Goal: Communication & Community: Ask a question

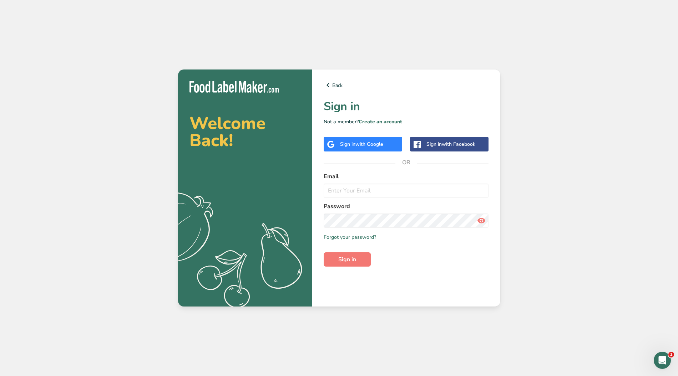
click at [338, 181] on label "Email" at bounding box center [406, 176] width 165 height 9
click at [337, 192] on input "email" at bounding box center [406, 191] width 165 height 14
type input "[EMAIL_ADDRESS][DOMAIN_NAME]"
click at [117, 41] on div "Welcome Back! .a{fill:#f5f3ed;} Back Sign in Not a member? Create an account Si…" at bounding box center [339, 188] width 678 height 376
click at [354, 147] on div "Sign in with Google" at bounding box center [361, 144] width 43 height 7
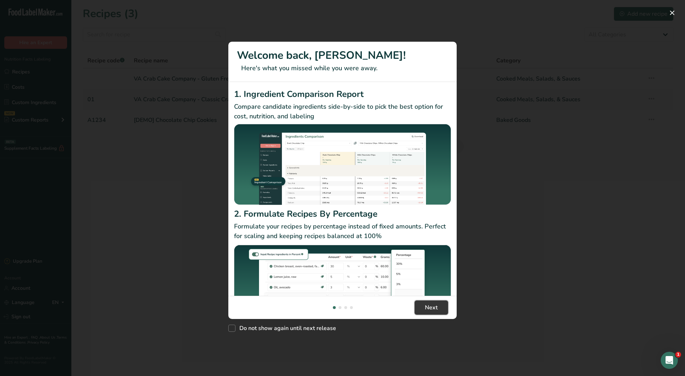
click at [437, 304] on span "Next" at bounding box center [431, 308] width 13 height 9
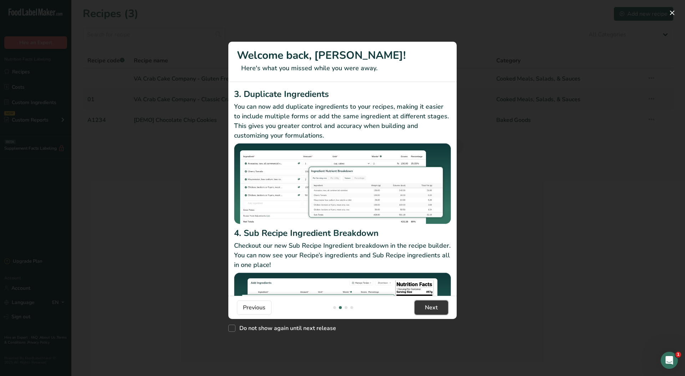
click at [437, 304] on span "Next" at bounding box center [431, 308] width 13 height 9
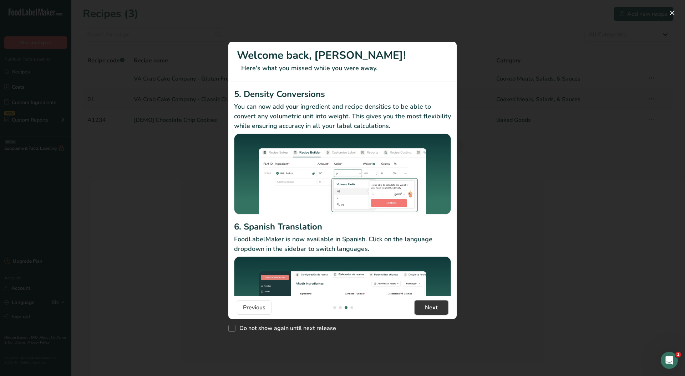
click at [437, 304] on span "Next" at bounding box center [431, 308] width 13 height 9
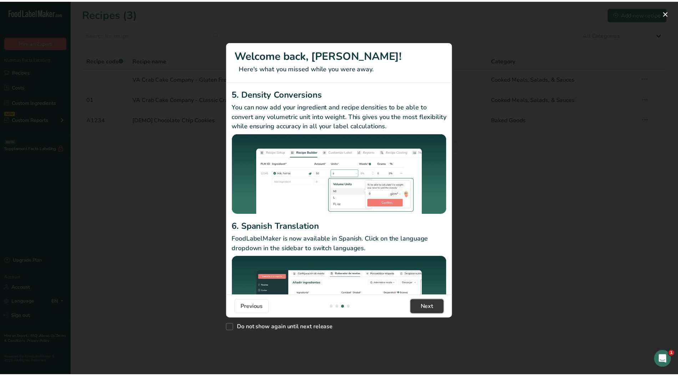
scroll to position [0, 685]
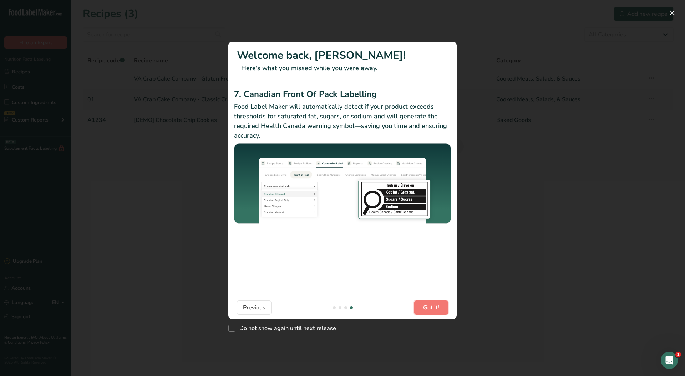
click at [437, 304] on span "Got it!" at bounding box center [431, 308] width 16 height 9
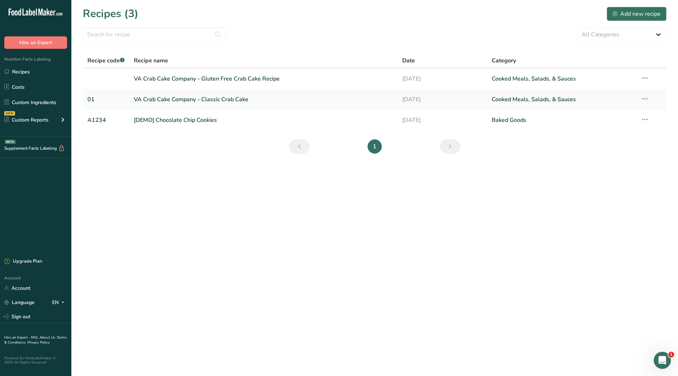
click at [227, 96] on link "VA Crab Cake Company - Classic Crab Cake" at bounding box center [264, 99] width 260 height 15
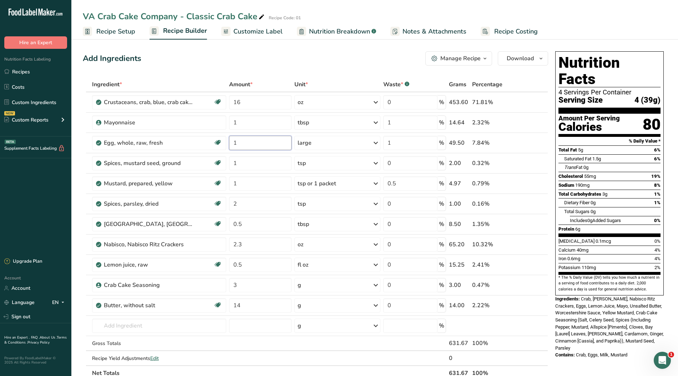
drag, startPoint x: 238, startPoint y: 142, endPoint x: 216, endPoint y: 141, distance: 21.4
click at [216, 141] on tr "Egg, whole, raw, fresh Gluten free Vegetarian Soy free 1 large Portions 1 large…" at bounding box center [315, 143] width 464 height 20
click at [256, 59] on div "Add Ingredients Manage Recipe Delete Recipe Duplicate Recipe Scale Recipe Save …" at bounding box center [315, 58] width 465 height 14
click at [662, 361] on icon "Open Intercom Messenger" at bounding box center [662, 361] width 12 height 12
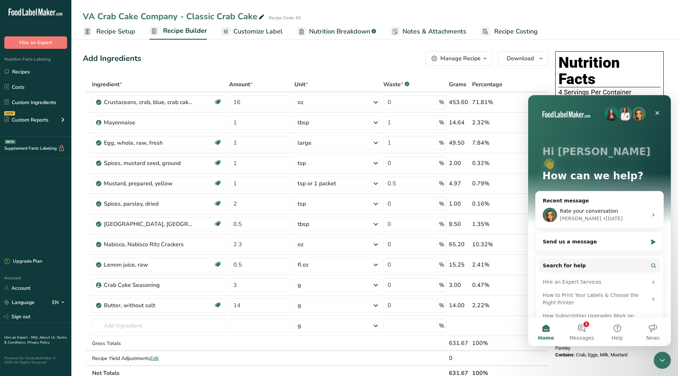
click at [581, 324] on button "1 Messages" at bounding box center [582, 332] width 36 height 29
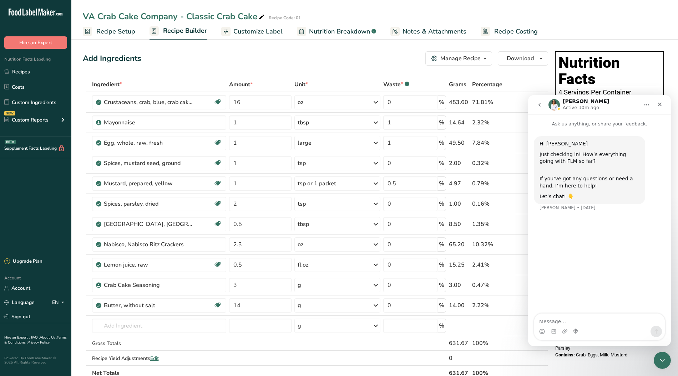
click at [538, 103] on icon "go back" at bounding box center [540, 105] width 6 height 6
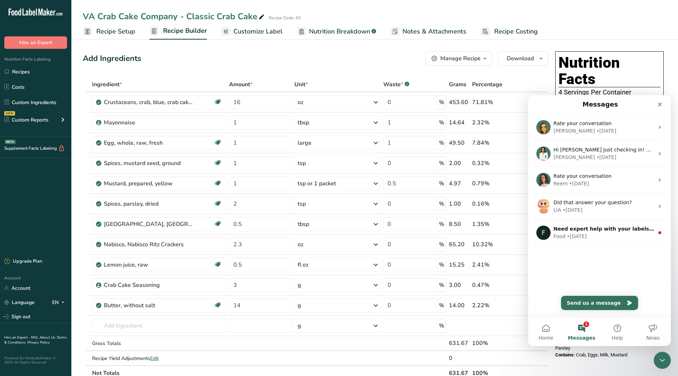
click at [582, 232] on div "Need expert help with your labels? Let’s chat and see how we can assist!" at bounding box center [603, 228] width 101 height 7
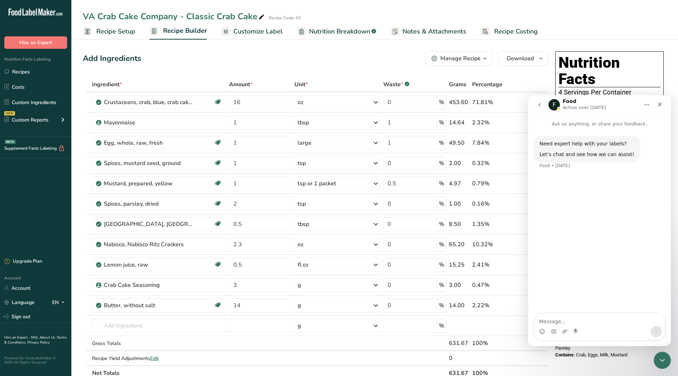
drag, startPoint x: 564, startPoint y: 310, endPoint x: 560, endPoint y: 313, distance: 4.7
click at [560, 313] on div "Need expert help with your labels? Let’s chat and see how we can assist! Food •…" at bounding box center [599, 221] width 143 height 187
click at [554, 318] on textarea "Message…" at bounding box center [599, 320] width 131 height 12
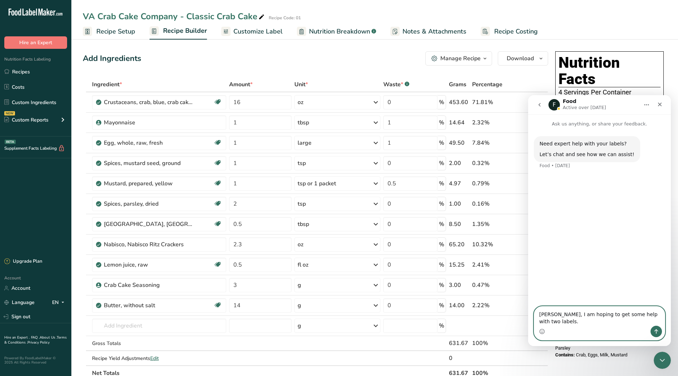
click at [552, 321] on textarea "[PERSON_NAME], I am hoping to get some help with two labels." at bounding box center [599, 316] width 131 height 19
click at [547, 321] on textarea "[PERSON_NAME], I am hoping to get some help with two labels." at bounding box center [599, 316] width 131 height 19
click at [572, 329] on div "Intercom messenger" at bounding box center [599, 331] width 131 height 11
click at [611, 326] on textarea "Hello, I am hoping to get some help with two labels." at bounding box center [599, 316] width 131 height 19
click at [656, 322] on textarea "Hello, I am hoping to get some help with two labels." at bounding box center [599, 316] width 131 height 19
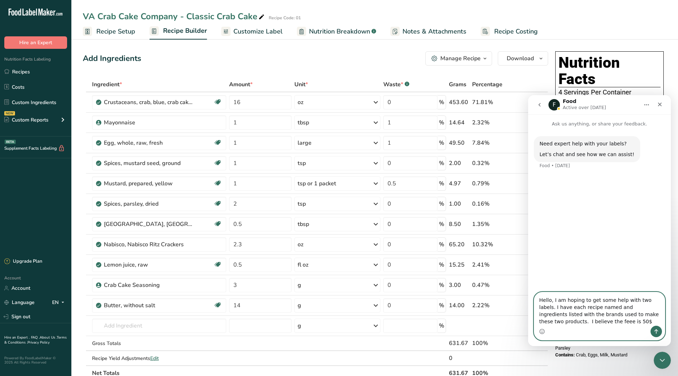
click at [545, 321] on textarea "Hello, I am hoping to get some help with two labels. I have each recipe named a…" at bounding box center [599, 310] width 131 height 34
click at [567, 323] on textarea "Hello, I am hoping to get some help with two labels. I have each recipe named a…" at bounding box center [599, 310] width 131 height 34
type textarea "Hello, I am hoping to get some help with two labels. I have each recipe named a…"
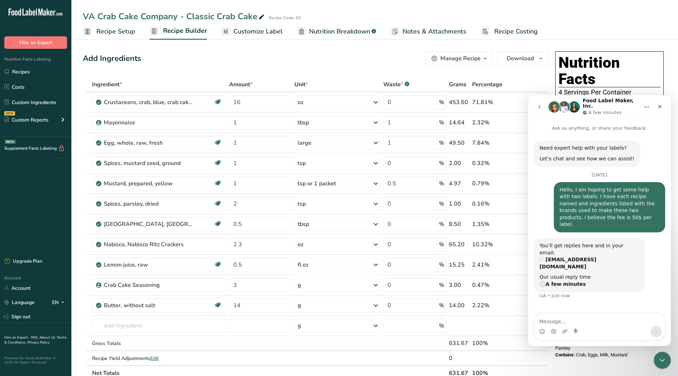
click at [118, 31] on span "Recipe Setup" at bounding box center [115, 32] width 39 height 10
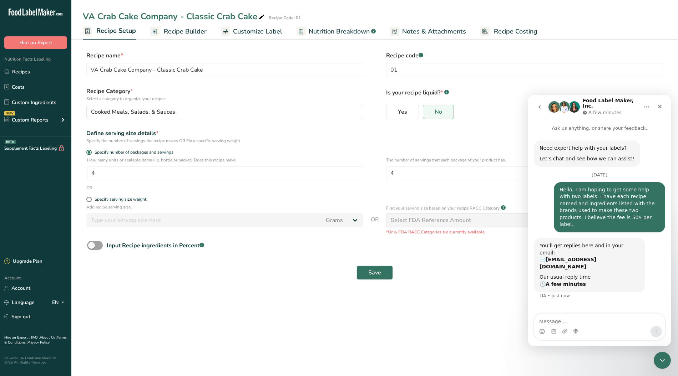
click at [107, 32] on span "Recipe Setup" at bounding box center [116, 31] width 40 height 10
click at [29, 68] on link "Recipes" at bounding box center [35, 72] width 71 height 14
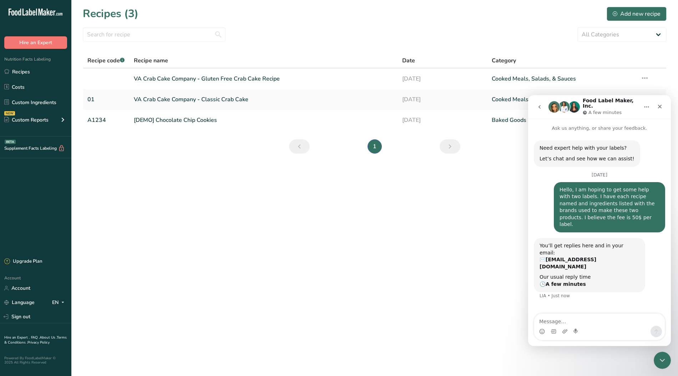
click at [658, 101] on div "Close" at bounding box center [659, 106] width 13 height 13
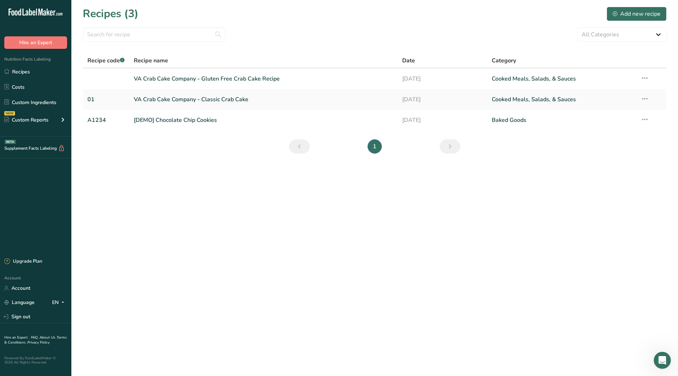
click at [266, 80] on link "VA Crab Cake Company - Gluten Free Crab Cake Recipe" at bounding box center [264, 78] width 260 height 15
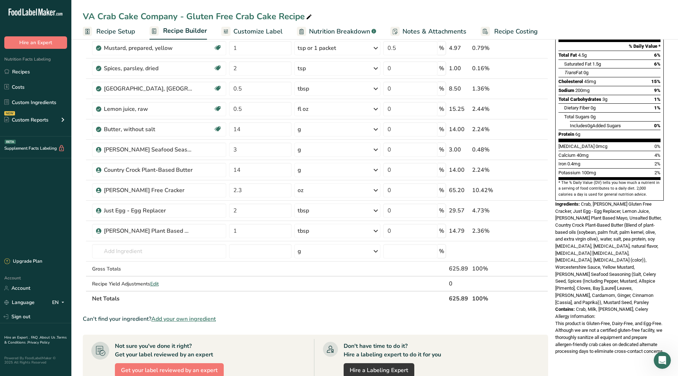
scroll to position [143, 0]
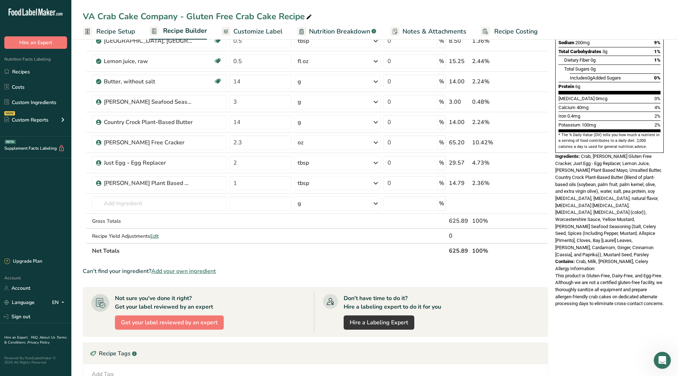
click at [155, 235] on span "Edit" at bounding box center [154, 236] width 9 height 7
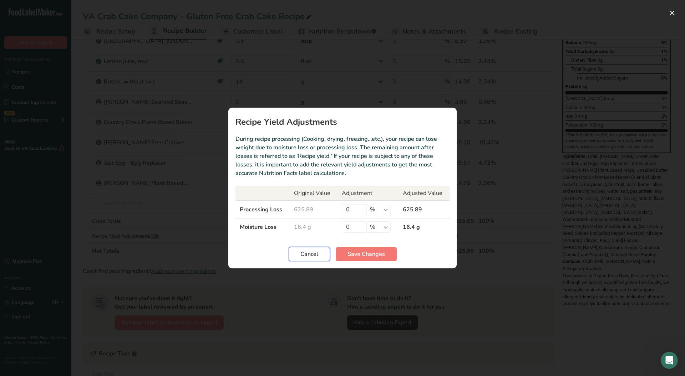
click at [317, 253] on span "Cancel" at bounding box center [309, 254] width 18 height 9
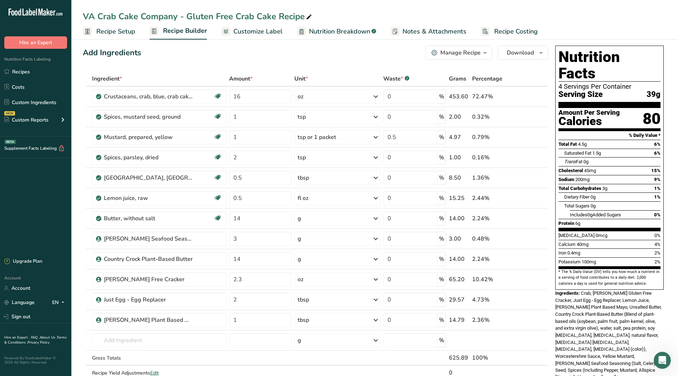
scroll to position [0, 0]
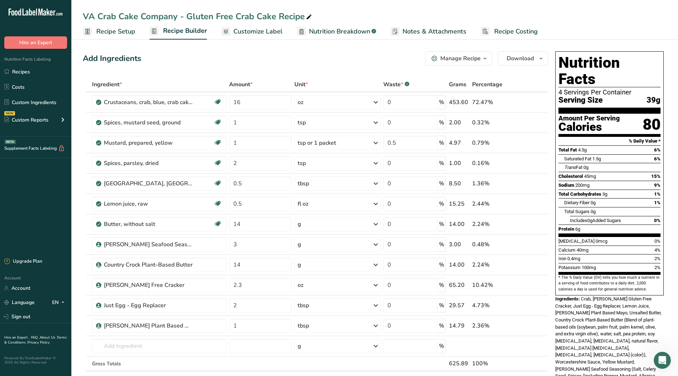
click at [25, 69] on link "Recipes" at bounding box center [35, 72] width 71 height 14
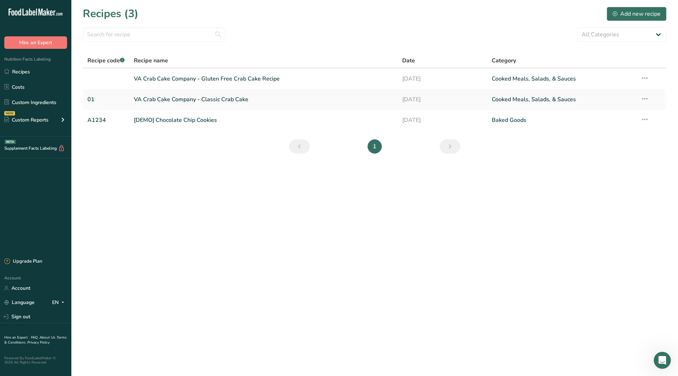
click at [185, 97] on link "VA Crab Cake Company - Classic Crab Cake" at bounding box center [264, 99] width 260 height 15
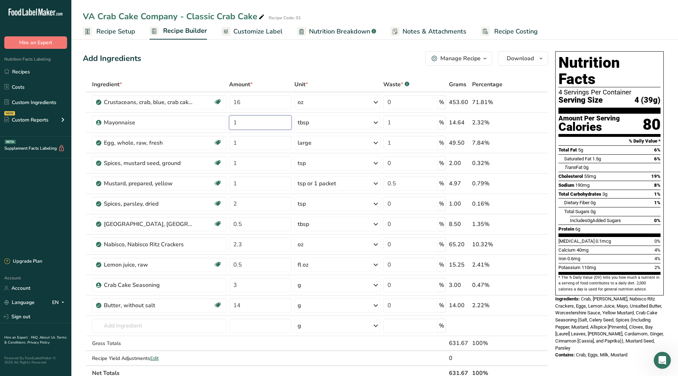
click at [238, 125] on input "1" at bounding box center [260, 123] width 62 height 14
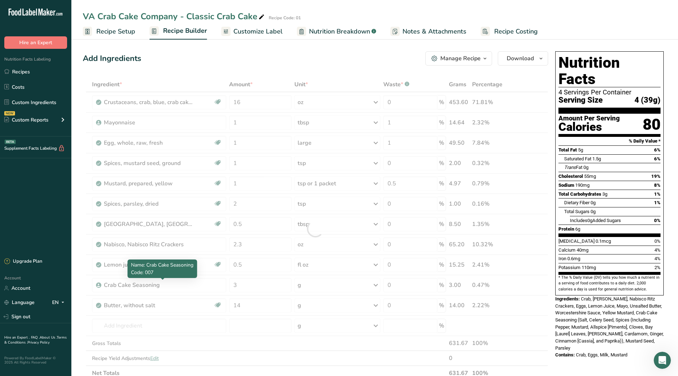
click at [167, 283] on div "Ingredient * Amount * Unit * Waste * .a-a{fill:#347362;}.b-a{fill:#fff;} Grams …" at bounding box center [315, 229] width 465 height 304
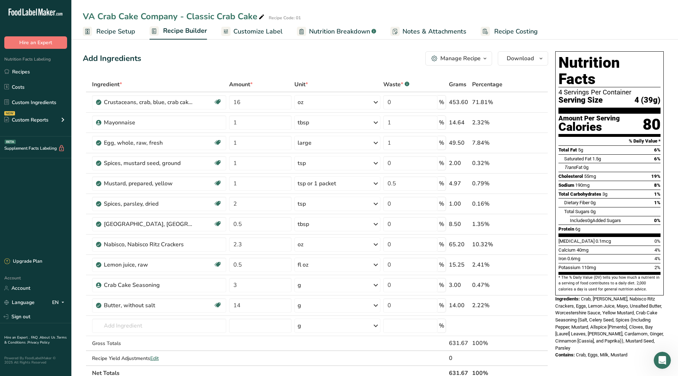
click at [246, 33] on span "Customize Label" at bounding box center [257, 32] width 49 height 10
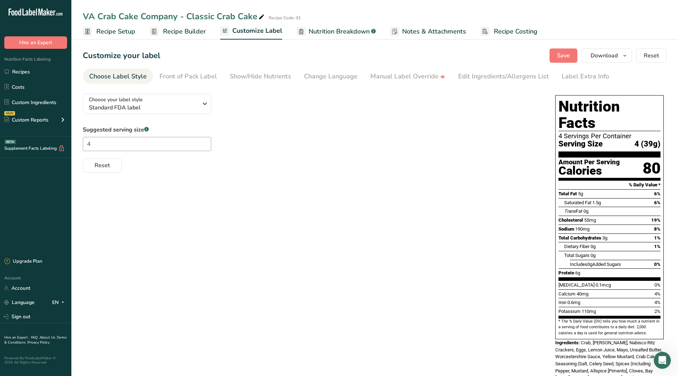
click at [477, 77] on div "Edit Ingredients/Allergens List" at bounding box center [503, 77] width 91 height 10
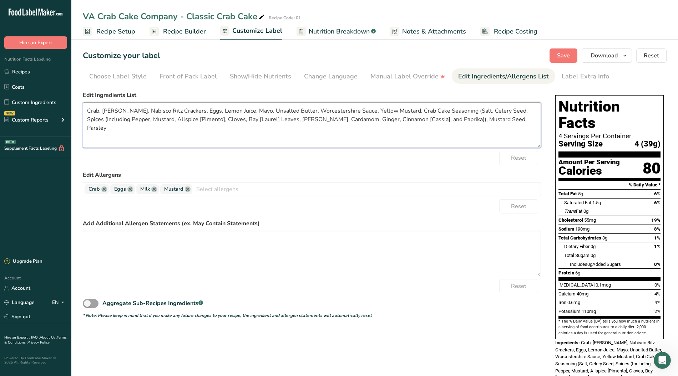
drag, startPoint x: 447, startPoint y: 108, endPoint x: 394, endPoint y: 113, distance: 53.0
click at [394, 113] on textarea "Crab, [PERSON_NAME], Nabisco Ritz Crackers, Eggs, Lemon Juice, Mayo, Unsalted B…" at bounding box center [312, 125] width 458 height 46
drag, startPoint x: 205, startPoint y: 118, endPoint x: 169, endPoint y: 118, distance: 35.7
click at [169, 118] on textarea "Crab, [PERSON_NAME], Nabisco Ritz Crackers, Eggs, Lemon Juice, Mayo, Unsalted B…" at bounding box center [312, 125] width 458 height 46
click at [235, 136] on textarea "Crab, [PERSON_NAME], Nabisco Ritz Crackers, Eggs, Lemon Juice, Mayo, Unsalted B…" at bounding box center [312, 125] width 458 height 46
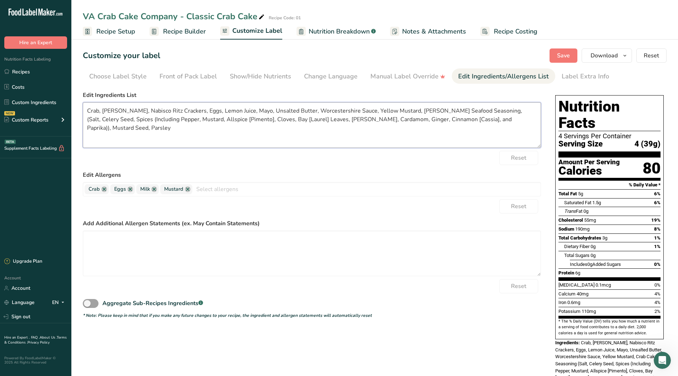
click at [204, 119] on textarea "Crab, [PERSON_NAME], Nabisco Ritz Crackers, Eggs, Lemon Juice, Mayo, Unsalted B…" at bounding box center [312, 125] width 458 height 46
type textarea "Crab, [PERSON_NAME], Nabisco Ritz Crackers, Eggs, Lemon Juice, Mayo, Unsalted B…"
click at [561, 57] on span "Save" at bounding box center [563, 55] width 13 height 9
click at [24, 71] on link "Recipes" at bounding box center [35, 72] width 71 height 14
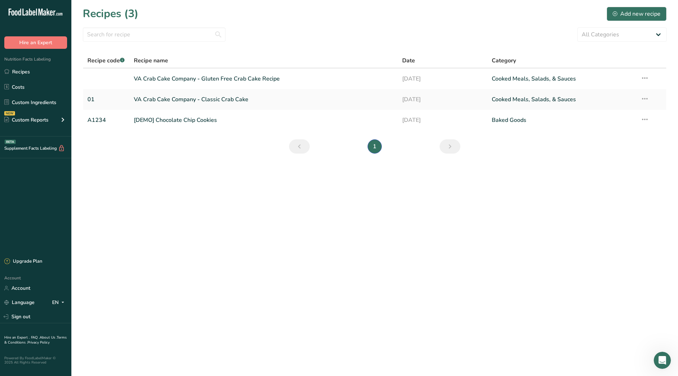
click at [186, 99] on link "VA Crab Cake Company - Classic Crab Cake" at bounding box center [264, 99] width 260 height 15
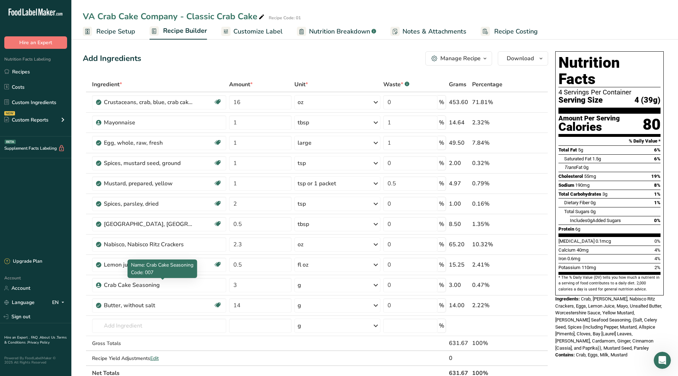
click at [105, 286] on div "Crab Cake Seasoning" at bounding box center [148, 285] width 89 height 9
click at [152, 287] on div "Crab Cake Seasoning" at bounding box center [148, 285] width 89 height 9
click at [522, 283] on icon at bounding box center [521, 285] width 5 height 7
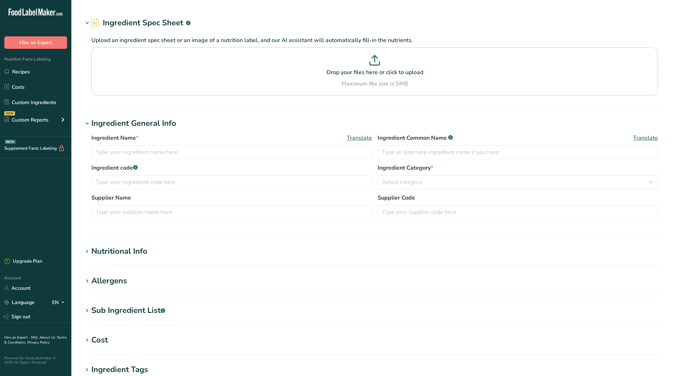
type input "Crab Cake Seasoning"
type input "007"
type input "PHILLIPS FOODS, INC."
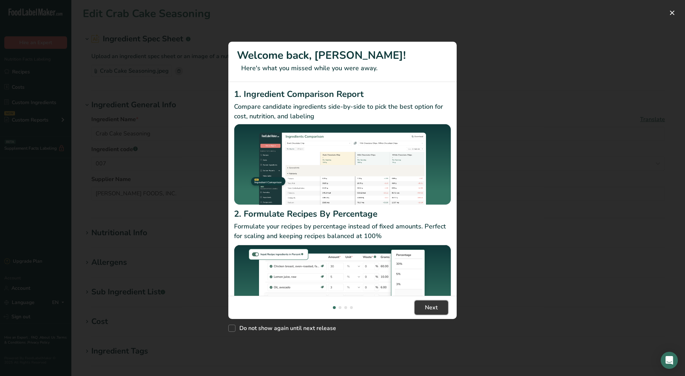
click at [429, 305] on span "Next" at bounding box center [431, 308] width 13 height 9
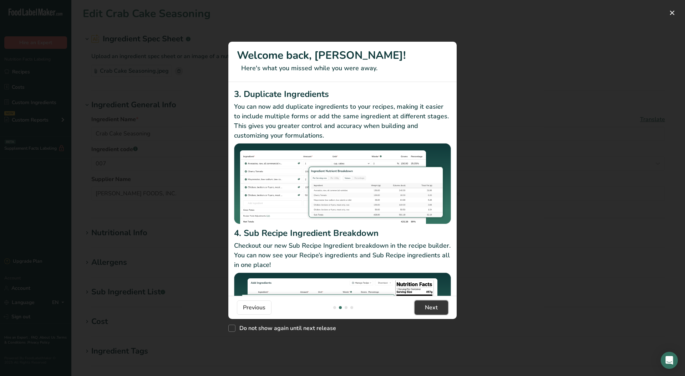
click at [429, 305] on span "Next" at bounding box center [431, 308] width 13 height 9
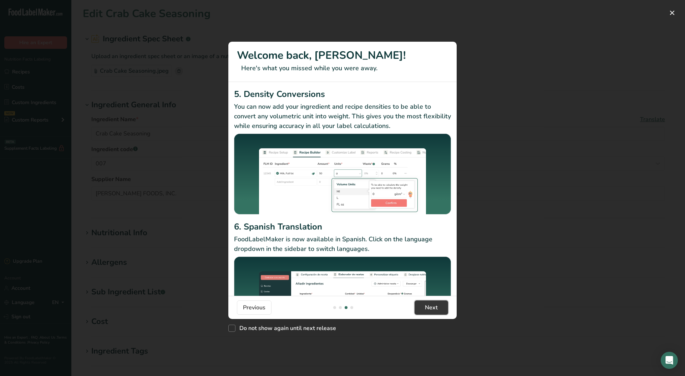
click at [429, 305] on span "Next" at bounding box center [431, 308] width 13 height 9
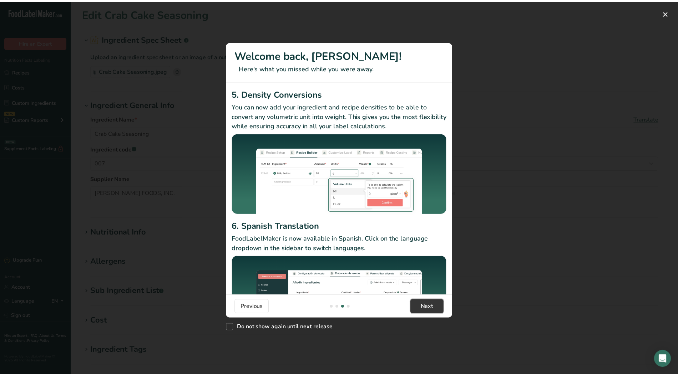
scroll to position [0, 685]
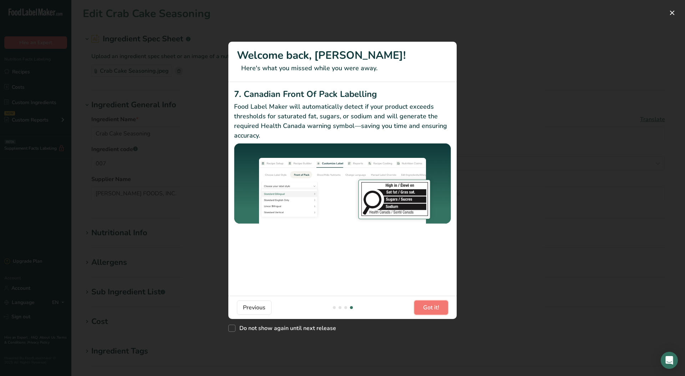
click at [429, 305] on span "Got it!" at bounding box center [431, 308] width 16 height 9
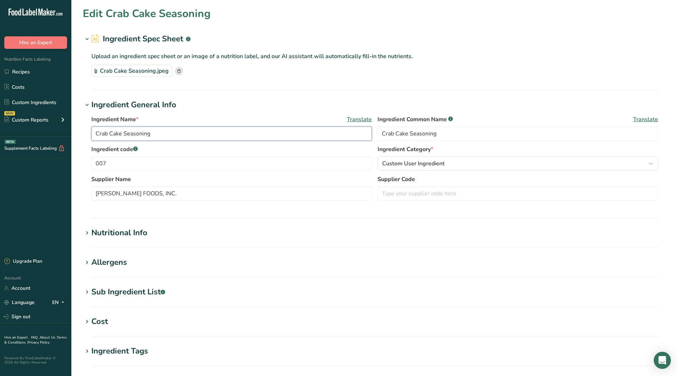
click at [95, 134] on input "Crab Cake Seasoning" at bounding box center [231, 134] width 280 height 14
click at [143, 132] on input "Phillips Crab Cake Seasoning" at bounding box center [231, 134] width 280 height 14
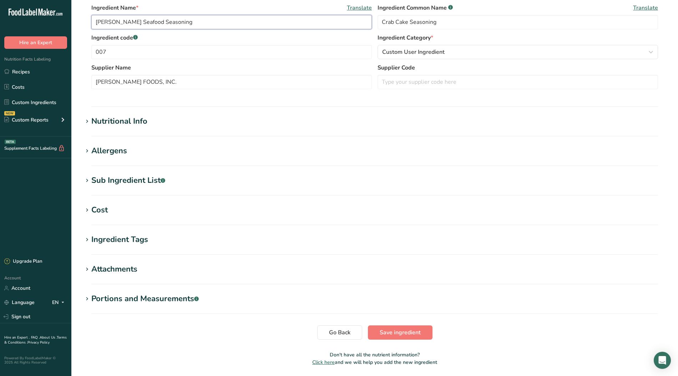
scroll to position [136, 0]
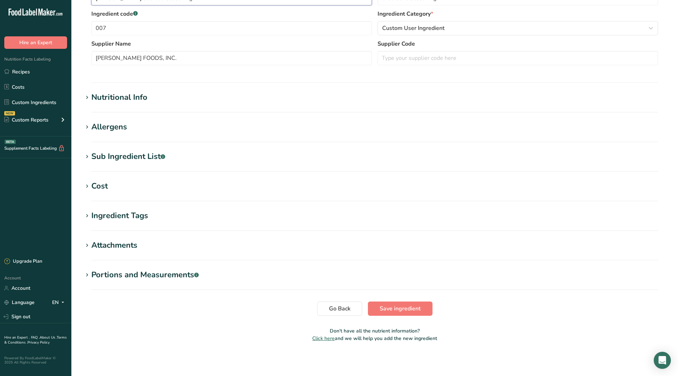
type input "[PERSON_NAME] Seafood Seasoning"
click at [394, 309] on span "Save ingredient" at bounding box center [400, 309] width 41 height 9
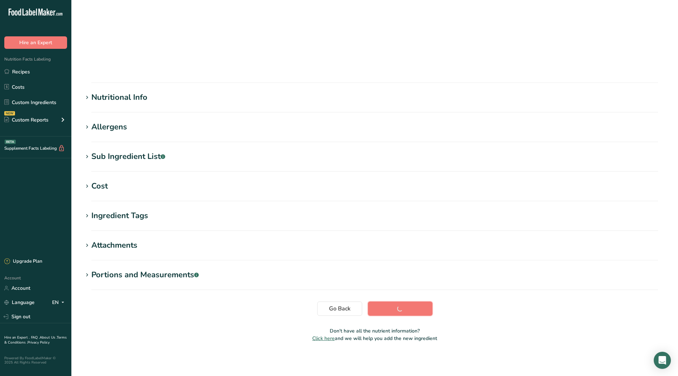
scroll to position [1, 0]
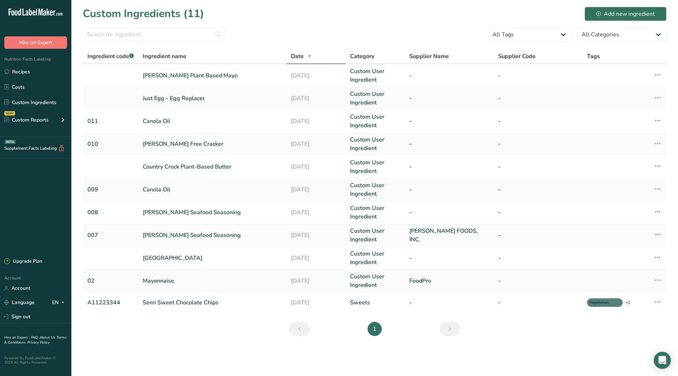
click at [24, 72] on link "Recipes" at bounding box center [35, 72] width 71 height 14
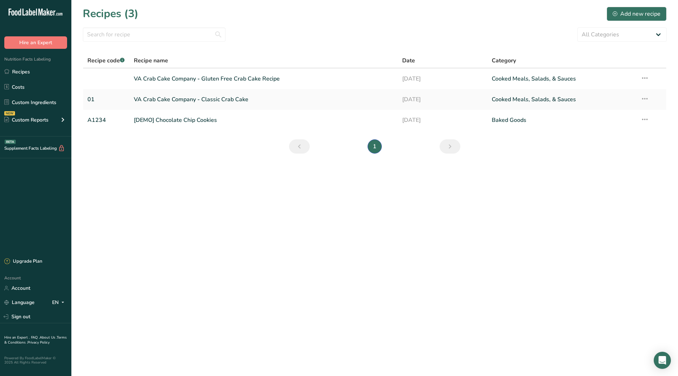
click at [181, 98] on link "VA Crab Cake Company - Classic Crab Cake" at bounding box center [264, 99] width 260 height 15
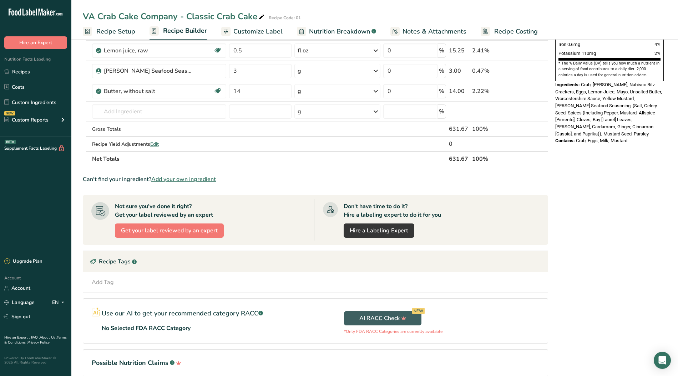
scroll to position [247, 0]
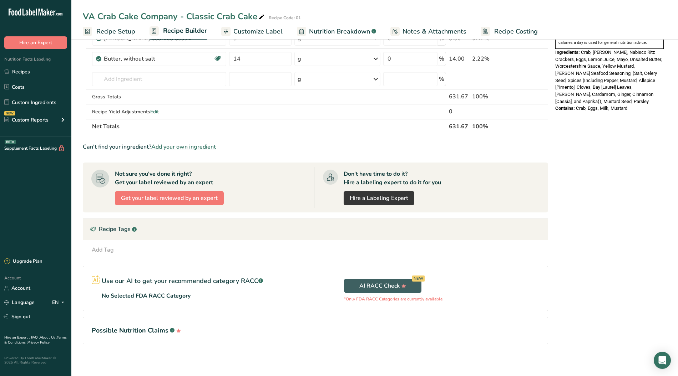
click at [661, 222] on div "Nutrition Facts 4 Servings Per Container Serving Size 4 (39g) Amount Per Servin…" at bounding box center [609, 85] width 114 height 566
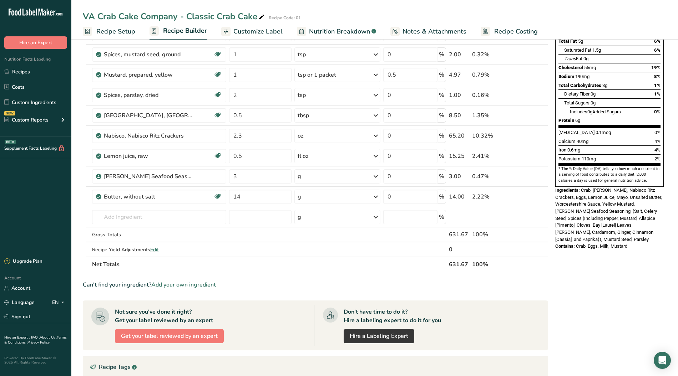
scroll to position [0, 0]
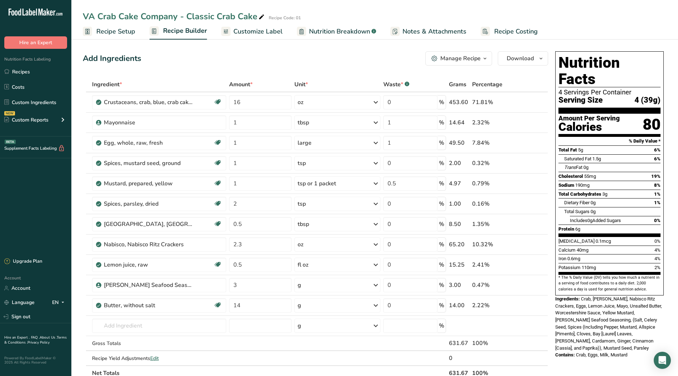
click at [346, 16] on div "VA Crab Cake Company - Classic Crab Cake Recipe Code: 01" at bounding box center [374, 16] width 606 height 13
click at [26, 288] on link "Account" at bounding box center [35, 288] width 71 height 12
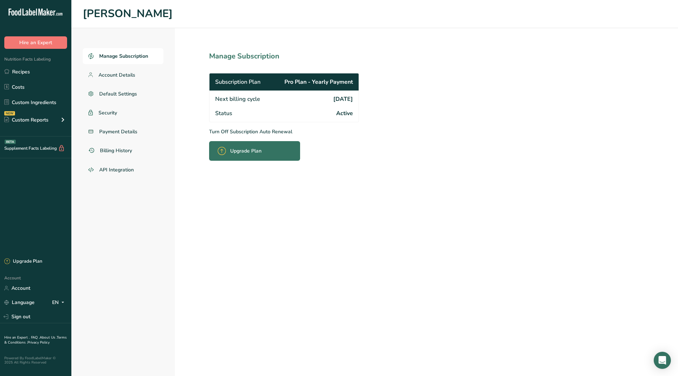
click at [118, 129] on span "Payment Details" at bounding box center [118, 131] width 38 height 7
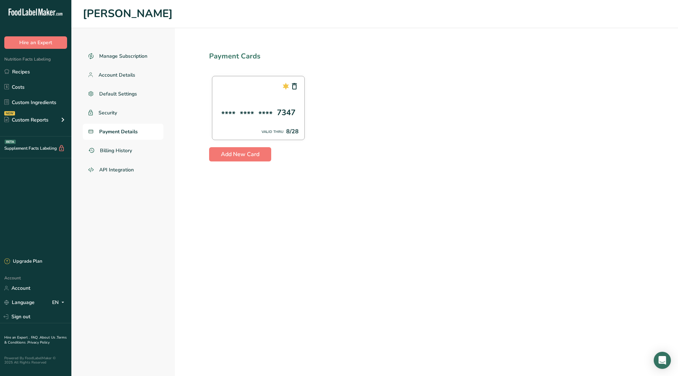
click at [128, 147] on span "Billing History" at bounding box center [116, 150] width 32 height 7
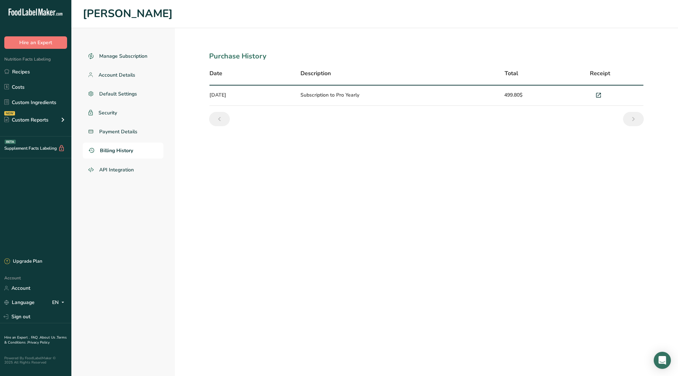
click at [219, 121] on icon "Previous" at bounding box center [219, 119] width 9 height 13
click at [590, 22] on header "Jim Vuk" at bounding box center [374, 14] width 606 height 28
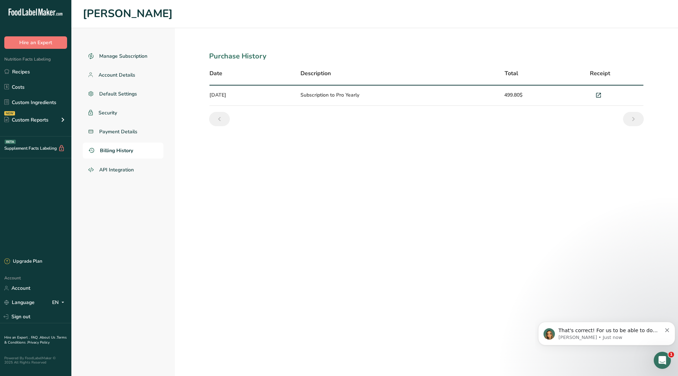
click at [611, 333] on p "That's correct! For us to be able to do the revision, you have to share the fol…" at bounding box center [609, 330] width 103 height 7
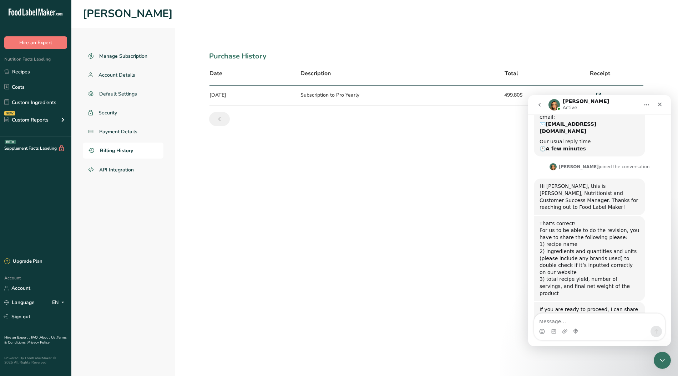
scroll to position [115, 0]
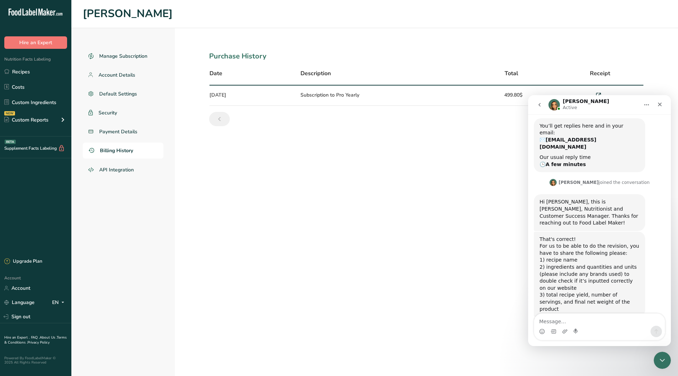
click at [572, 321] on textarea "Message…" at bounding box center [599, 320] width 131 height 12
click at [123, 148] on span "Billing History" at bounding box center [116, 150] width 33 height 7
click at [645, 103] on icon "Home" at bounding box center [647, 105] width 6 height 6
click at [634, 79] on th "Receipt" at bounding box center [600, 74] width 87 height 24
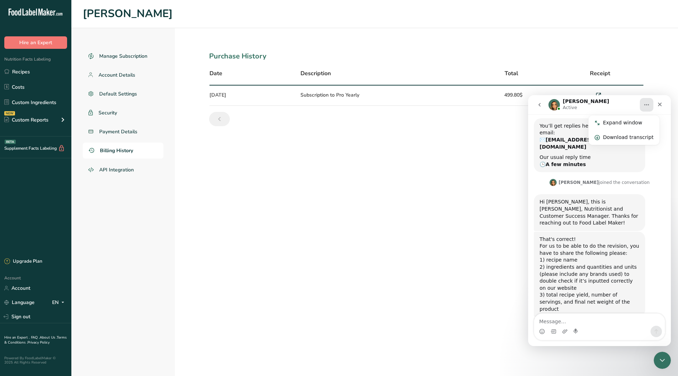
click at [489, 105] on td "499.80$" at bounding box center [513, 96] width 87 height 20
click at [540, 107] on icon "go back" at bounding box center [540, 105] width 6 height 6
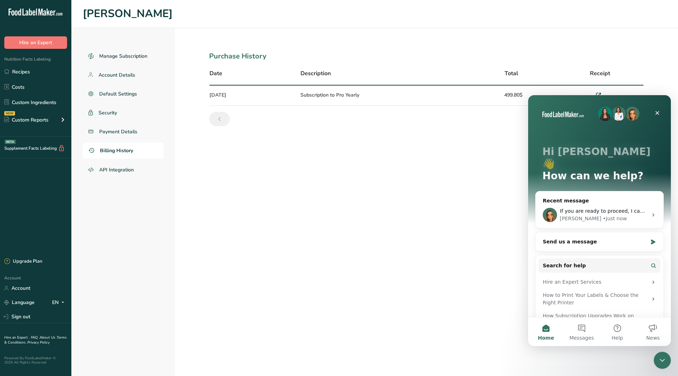
scroll to position [0, 0]
click at [552, 62] on table "Date Description Total Receipt Aug 5, 2025 Subscription to Pro Yearly 499.80$" at bounding box center [426, 84] width 435 height 45
click at [656, 113] on icon "Close" at bounding box center [657, 113] width 4 height 4
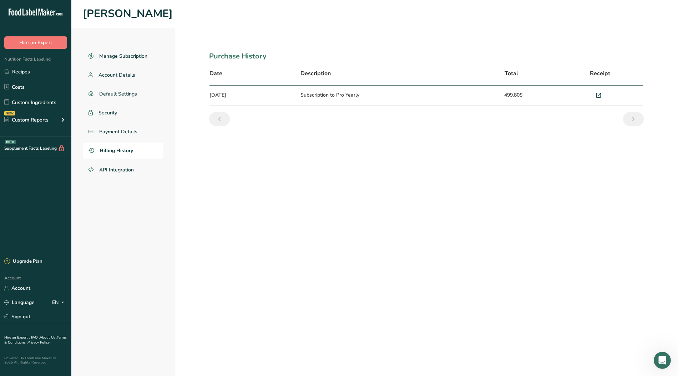
click at [114, 132] on span "Payment Details" at bounding box center [118, 131] width 38 height 7
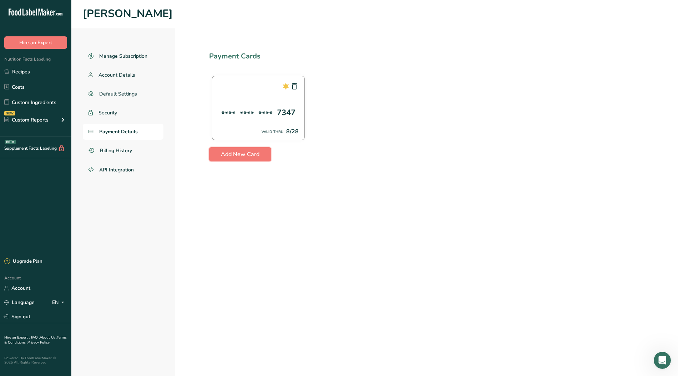
click at [239, 156] on span "Add New Card" at bounding box center [240, 154] width 39 height 9
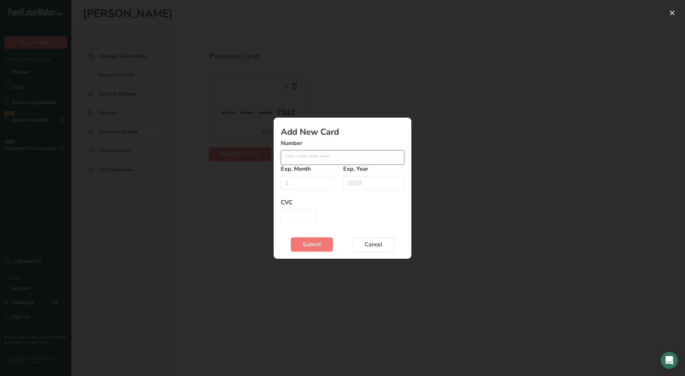
click at [337, 158] on input "Edit card modal" at bounding box center [342, 158] width 123 height 14
type input "4744780106607138"
click at [298, 181] on input "Edit card modal" at bounding box center [308, 183] width 54 height 14
type input "06"
click at [372, 181] on input "Edit card modal" at bounding box center [373, 183] width 61 height 14
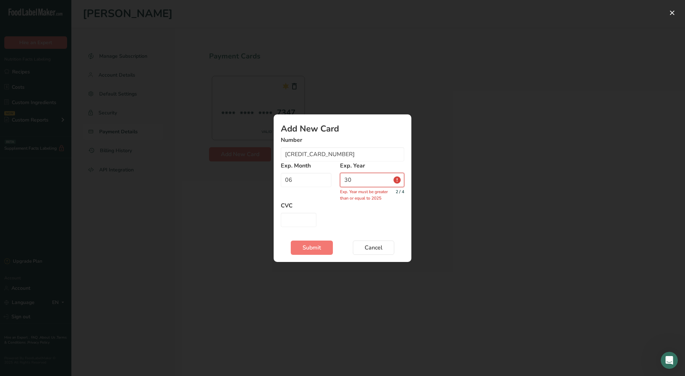
drag, startPoint x: 370, startPoint y: 178, endPoint x: 299, endPoint y: 178, distance: 70.3
click at [300, 179] on div "Exp. Month 06 Exp. Year 30 2 / 4 Exp. Year must be greater than or equal to 2025" at bounding box center [342, 182] width 123 height 40
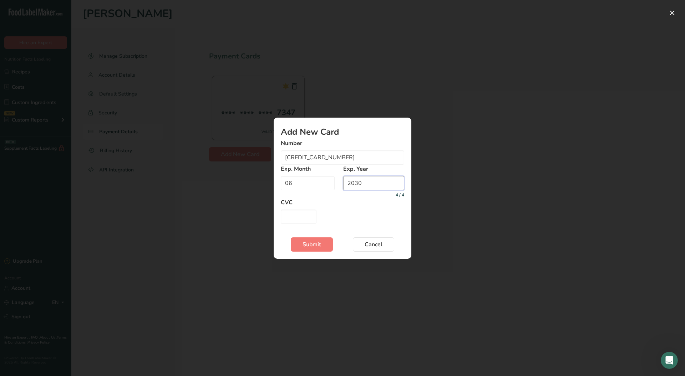
type input "2030"
click at [309, 222] on input "Edit card modal" at bounding box center [299, 217] width 36 height 14
type input "427"
click at [320, 245] on span "Submit" at bounding box center [312, 244] width 19 height 9
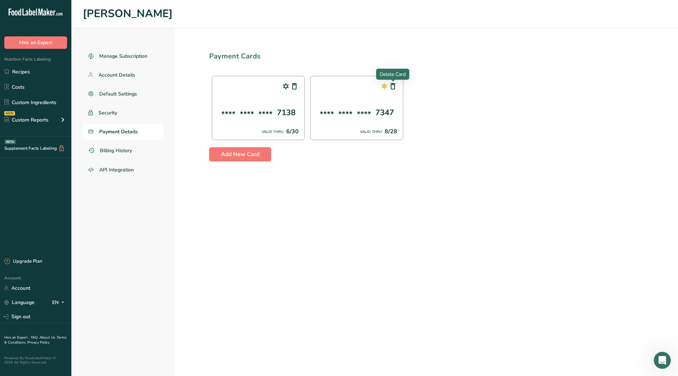
click at [395, 85] on icon at bounding box center [393, 86] width 9 height 13
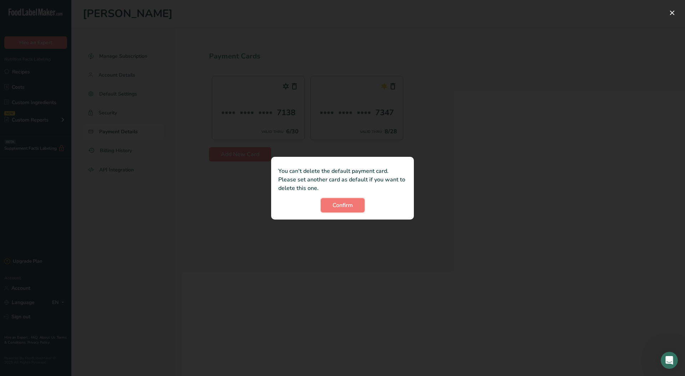
click at [339, 205] on span "Confirm" at bounding box center [342, 205] width 20 height 9
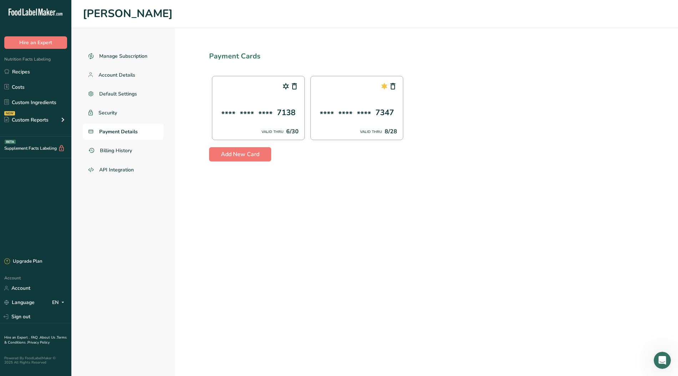
click at [374, 99] on div "**** **** **** 7347 VALID THRU 8/28" at bounding box center [356, 108] width 93 height 64
click at [370, 130] on div "VALID THRU" at bounding box center [371, 132] width 22 height 5
drag, startPoint x: 365, startPoint y: 101, endPoint x: 387, endPoint y: 96, distance: 22.6
click at [366, 100] on div "**** **** **** 7347 VALID THRU 8/28" at bounding box center [356, 108] width 93 height 64
click at [390, 88] on icon at bounding box center [393, 86] width 9 height 13
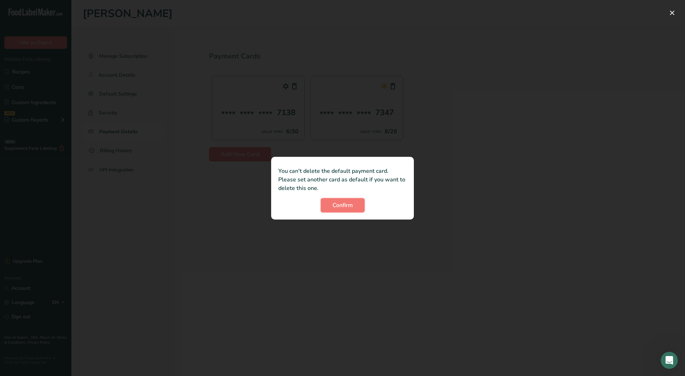
click at [350, 202] on span "Confirm" at bounding box center [342, 205] width 20 height 9
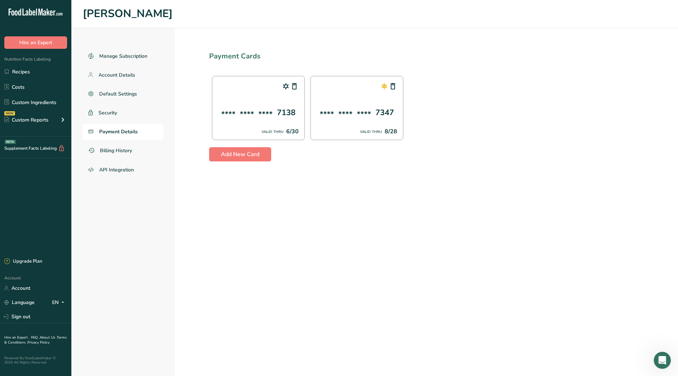
click at [264, 100] on div "**** **** **** 7138 VALID THRU 6/30" at bounding box center [258, 108] width 93 height 64
click at [282, 128] on div "VALID THRU 6/30" at bounding box center [258, 131] width 81 height 9
drag, startPoint x: 285, startPoint y: 84, endPoint x: 294, endPoint y: 86, distance: 9.5
click at [287, 84] on icon at bounding box center [285, 86] width 9 height 13
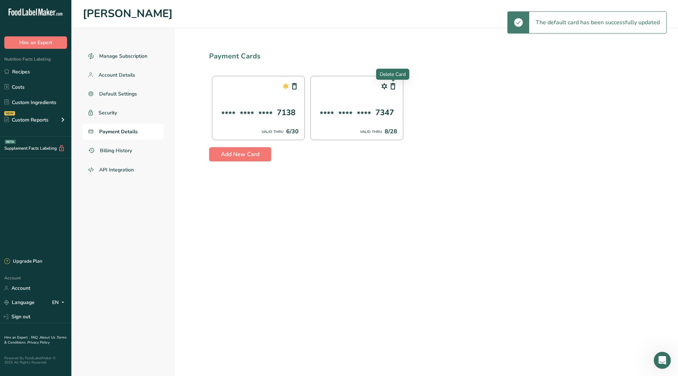
click at [396, 85] on icon at bounding box center [393, 86] width 9 height 13
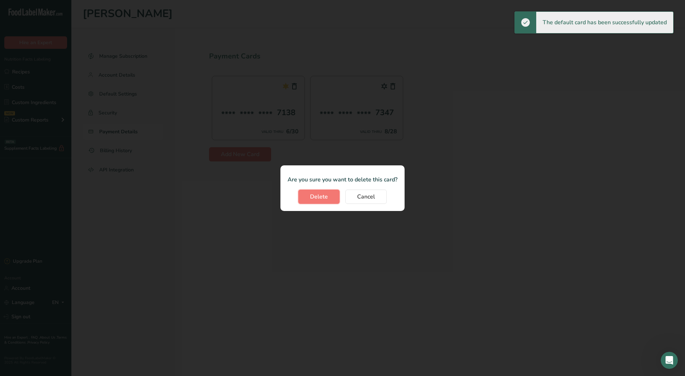
click at [330, 196] on button "Delete" at bounding box center [318, 197] width 41 height 14
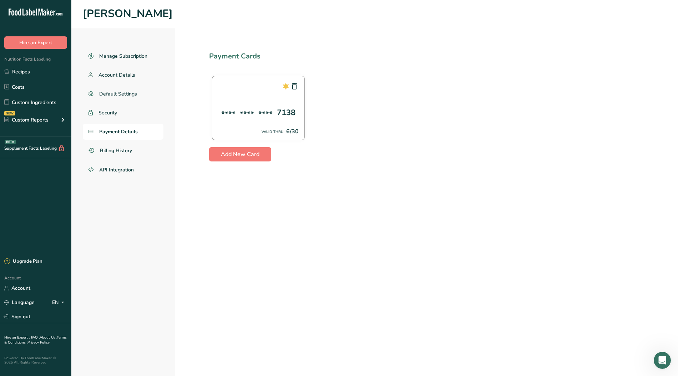
click at [662, 357] on icon "Open Intercom Messenger" at bounding box center [662, 361] width 12 height 12
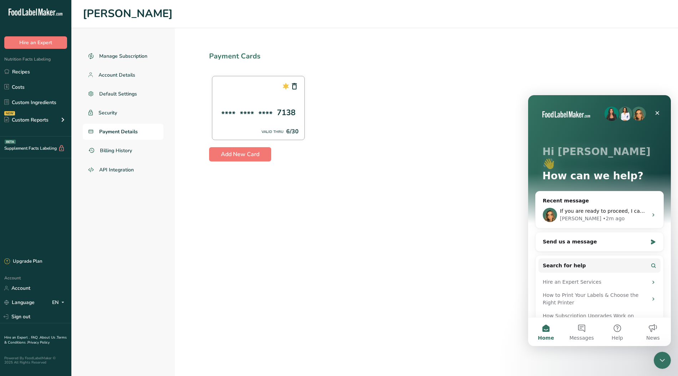
click at [586, 202] on div "If you are ready to proceed, I can share with you the invoice for 2 label revie…" at bounding box center [599, 215] width 128 height 26
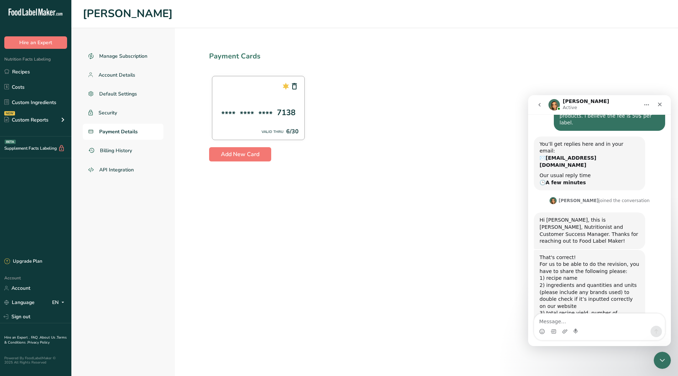
scroll to position [115, 0]
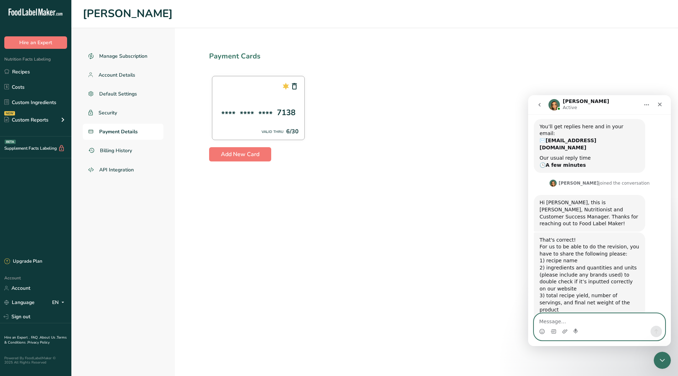
click at [561, 319] on textarea "Message…" at bounding box center [599, 320] width 131 height 12
type textarea "How would I share that information ?"
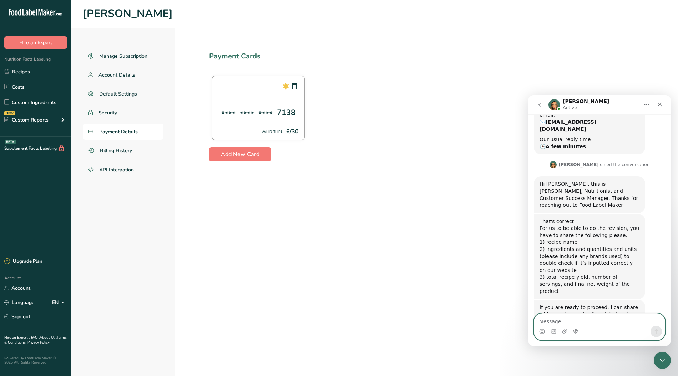
scroll to position [136, 0]
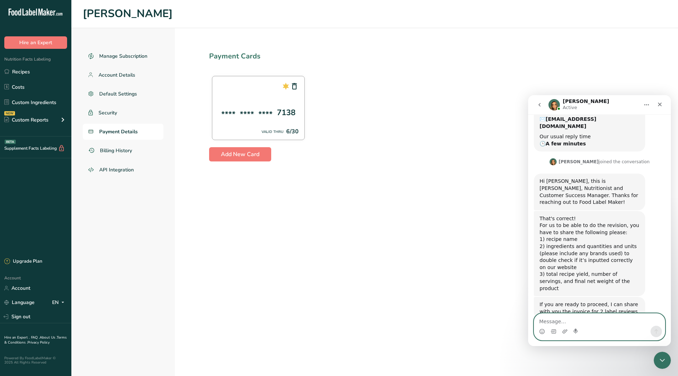
click at [552, 321] on textarea "Message…" at bounding box center [599, 320] width 131 height 12
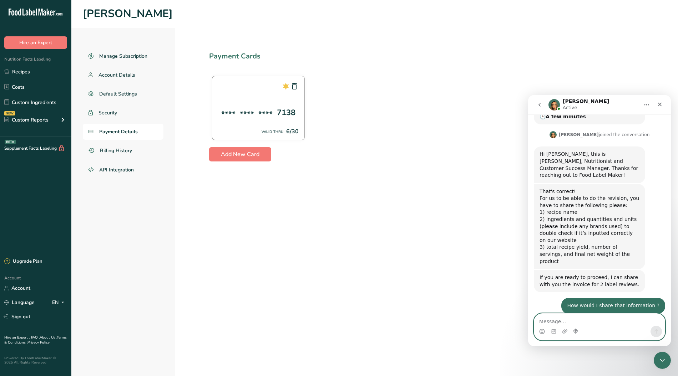
scroll to position [164, 0]
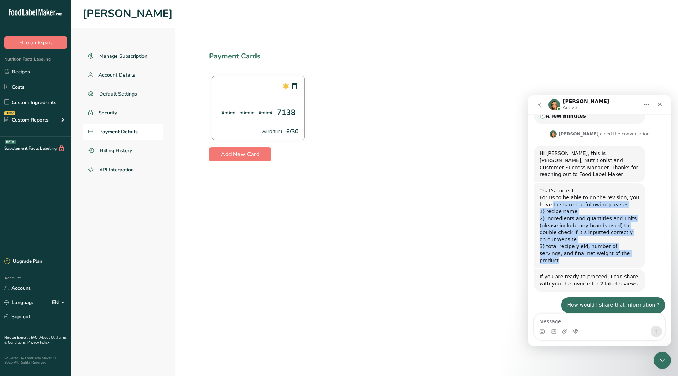
drag, startPoint x: 604, startPoint y: 219, endPoint x: 1055, endPoint y: 281, distance: 455.1
click at [528, 174] on html "Rachelle Active Ask us anything, or share your feedback. Need expert help with …" at bounding box center [599, 220] width 143 height 251
click at [601, 243] on div "3) total recipe yield, number of servings, and final net weight of the product" at bounding box center [589, 253] width 100 height 21
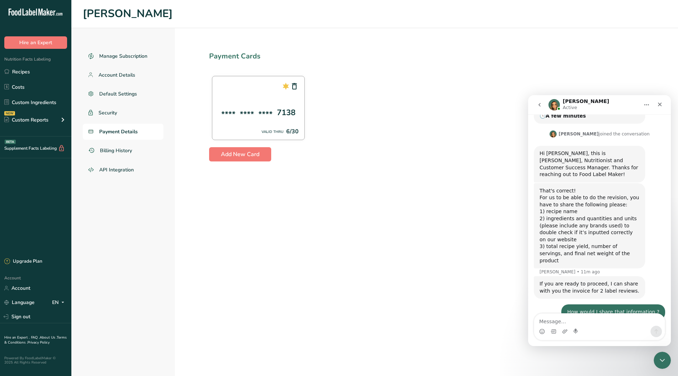
scroll to position [171, 0]
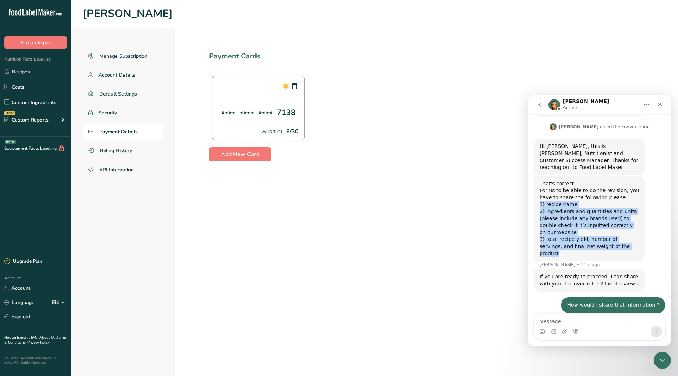
drag, startPoint x: 610, startPoint y: 218, endPoint x: 537, endPoint y: 177, distance: 83.1
click at [537, 177] on div "That's correct! For us to be able to do the revision, you have to share the fol…" at bounding box center [589, 219] width 111 height 86
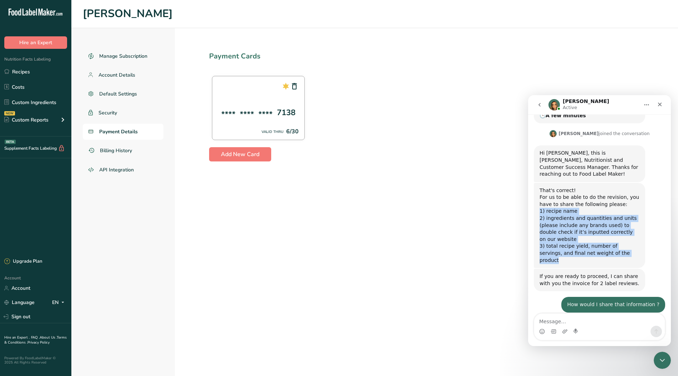
scroll to position [164, 0]
copy div "1) recipe name 2) ingredients and quantities and units (please include any bran…"
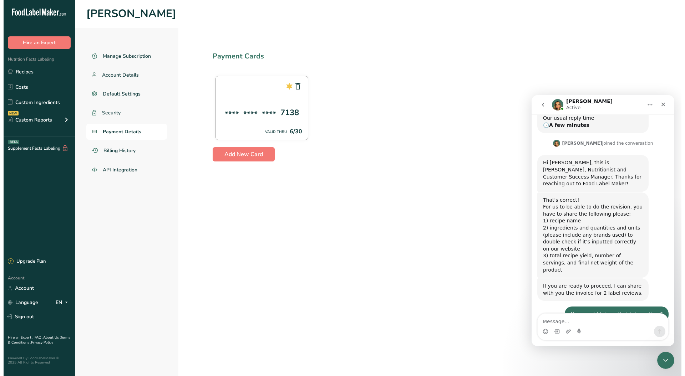
scroll to position [164, 0]
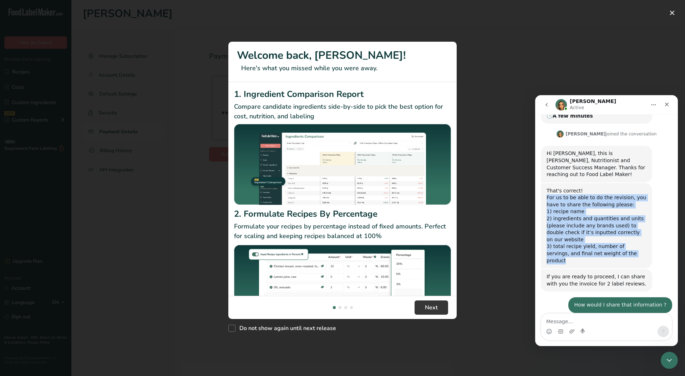
drag, startPoint x: 614, startPoint y: 222, endPoint x: 543, endPoint y: 172, distance: 87.0
click at [543, 183] on div "That's correct! For us to be able to do the revision, you have to share the fol…" at bounding box center [596, 226] width 111 height 86
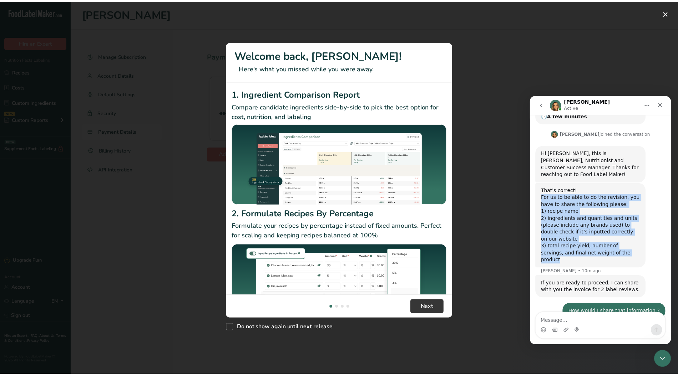
scroll to position [171, 0]
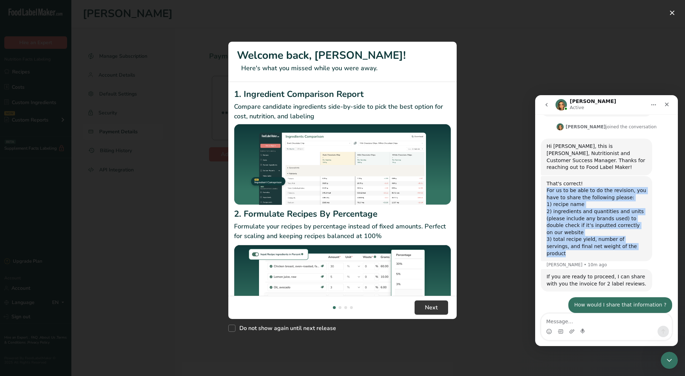
copy div "For us to be able to do the revision, you have to share the following please: 1…"
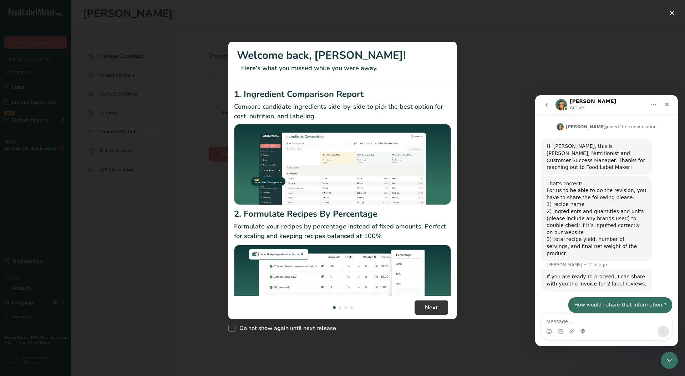
drag, startPoint x: 615, startPoint y: 291, endPoint x: 581, endPoint y: 285, distance: 34.8
click at [581, 323] on div "Kindly send the information to ( rachelle@foodlabelmaker.com )" at bounding box center [597, 333] width 100 height 21
click at [582, 331] on link "[PERSON_NAME][EMAIL_ADDRESS][DOMAIN_NAME]" at bounding box center [591, 337] width 89 height 13
drag, startPoint x: 558, startPoint y: 77, endPoint x: 566, endPoint y: 76, distance: 7.9
click at [558, 77] on div "New Features" at bounding box center [342, 188] width 685 height 376
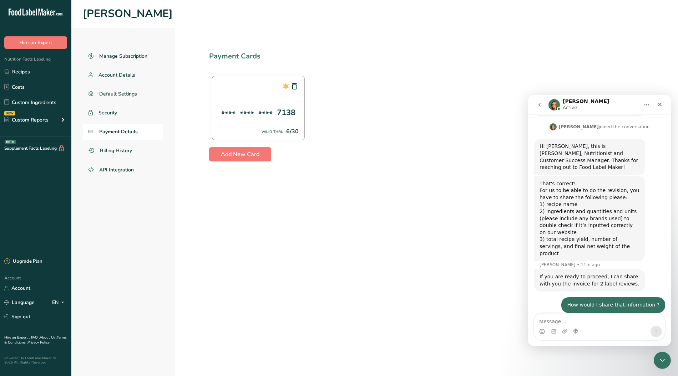
drag, startPoint x: 608, startPoint y: 290, endPoint x: 541, endPoint y: 293, distance: 67.1
click at [541, 323] on div "Kindly send the information to ( rachelle@foodlabelmaker.com )" at bounding box center [589, 333] width 100 height 21
copy link "[PERSON_NAME][EMAIL_ADDRESS][DOMAIN_NAME]"
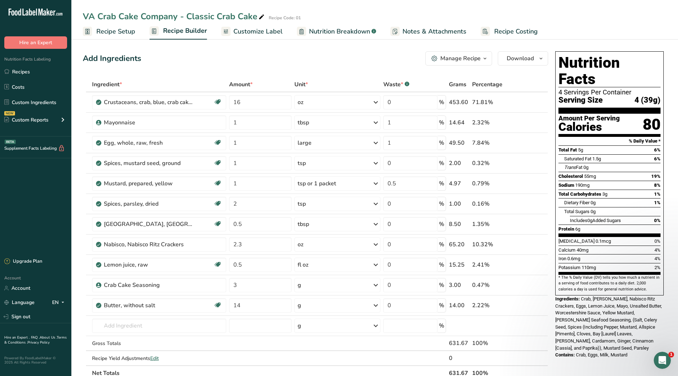
scroll to position [164, 0]
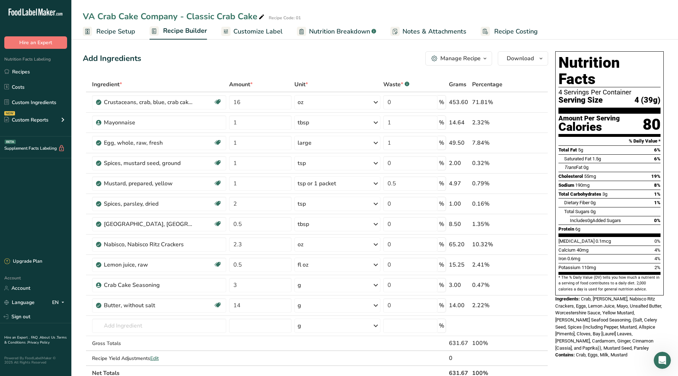
drag, startPoint x: 86, startPoint y: 16, endPoint x: 219, endPoint y: 19, distance: 133.5
click at [219, 19] on div "VA Crab Cake Company - Classic Crab Cake" at bounding box center [174, 16] width 183 height 13
drag, startPoint x: 257, startPoint y: 16, endPoint x: 77, endPoint y: 15, distance: 179.4
click at [77, 15] on div "VA Crab Cake Company - Classic Crab Cake Recipe Code: 01" at bounding box center [374, 16] width 606 height 13
drag, startPoint x: 202, startPoint y: 76, endPoint x: 210, endPoint y: 95, distance: 21.6
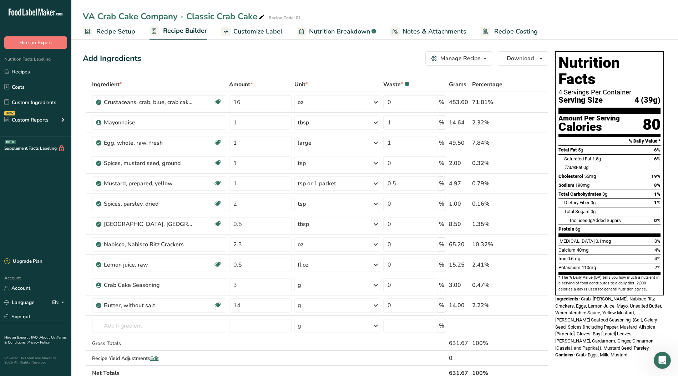
click at [210, 95] on div "Add Ingredients Manage Recipe Delete Recipe Duplicate Recipe Scale Recipe Save …" at bounding box center [317, 332] width 469 height 566
click at [208, 70] on div "Add Ingredients Manage Recipe Delete Recipe Duplicate Recipe Scale Recipe Save …" at bounding box center [317, 332] width 469 height 566
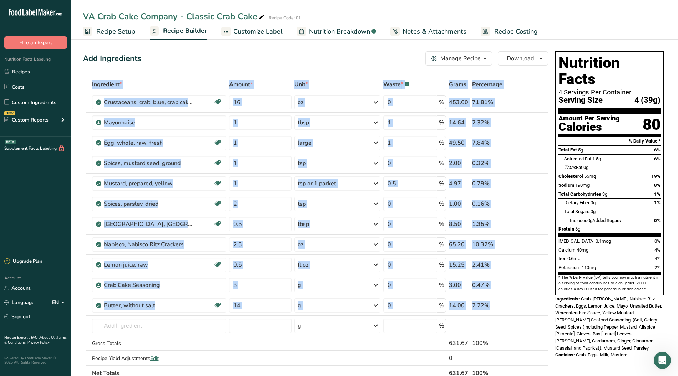
drag, startPoint x: 83, startPoint y: 82, endPoint x: 516, endPoint y: 306, distance: 487.3
click at [516, 306] on table "Ingredient * Amount * Unit * Waste * .a-a{fill:#347362;}.b-a{fill:#fff;} Grams …" at bounding box center [315, 229] width 465 height 304
copy table "Ingredient * Amount * Unit * Waste * .a-a{fill:#347362;}.b-a{fill:#fff;} Grams …"
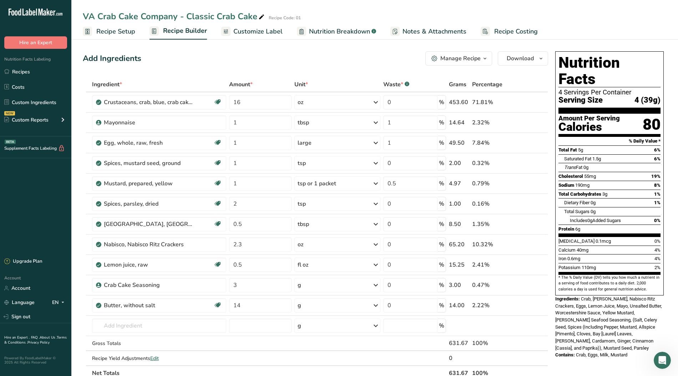
drag, startPoint x: 204, startPoint y: 53, endPoint x: 208, endPoint y: 52, distance: 4.3
click at [205, 53] on div "Add Ingredients Manage Recipe Delete Recipe Duplicate Recipe Scale Recipe Save …" at bounding box center [315, 58] width 465 height 14
click at [344, 27] on span "Nutrition Breakdown" at bounding box center [339, 32] width 61 height 10
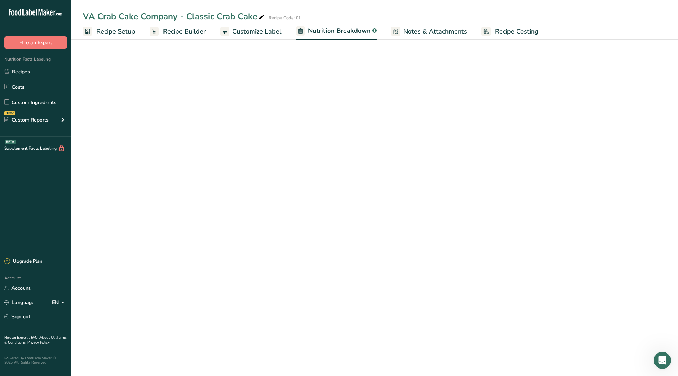
select select "Calories"
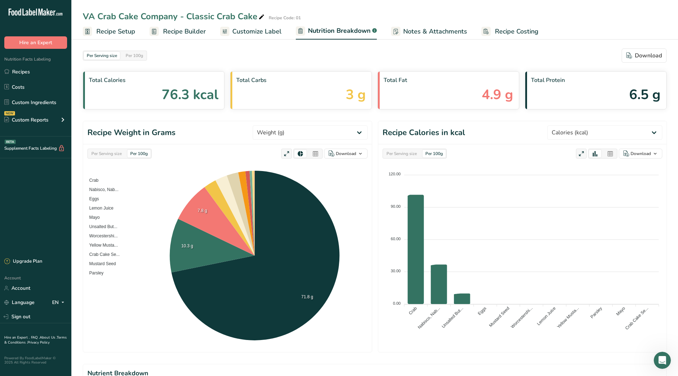
click at [255, 30] on span "Customize Label" at bounding box center [256, 32] width 49 height 10
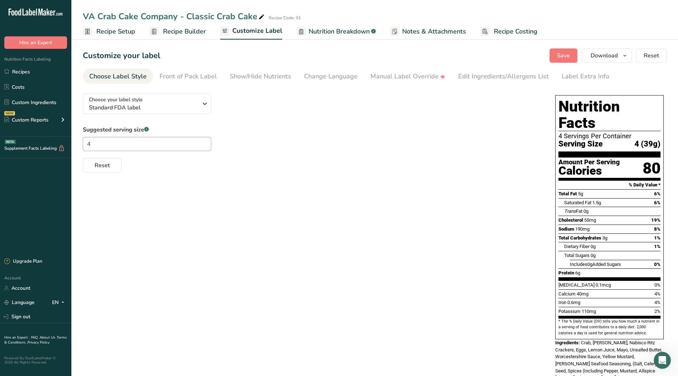
click at [485, 73] on div "Edit Ingredients/Allergens List" at bounding box center [503, 77] width 91 height 10
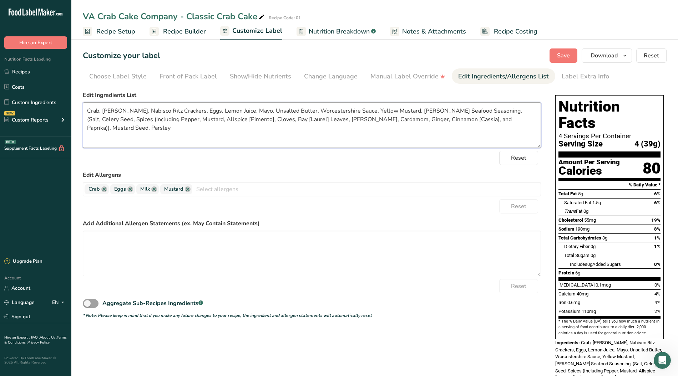
drag, startPoint x: 494, startPoint y: 121, endPoint x: 88, endPoint y: 108, distance: 405.4
click at [88, 108] on textarea "Crab, [PERSON_NAME], Nabisco Ritz Crackers, Eggs, Lemon Juice, Mayo, Unsalted B…" at bounding box center [312, 125] width 458 height 46
click at [178, 28] on span "Recipe Builder" at bounding box center [184, 32] width 43 height 10
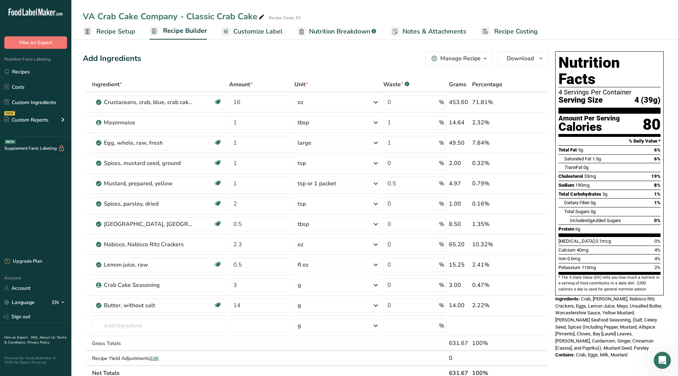
click at [570, 21] on div "VA Crab Cake Company - Classic Crab Cake Recipe Code: 01" at bounding box center [374, 16] width 606 height 13
click at [18, 69] on link "Recipes" at bounding box center [35, 72] width 71 height 14
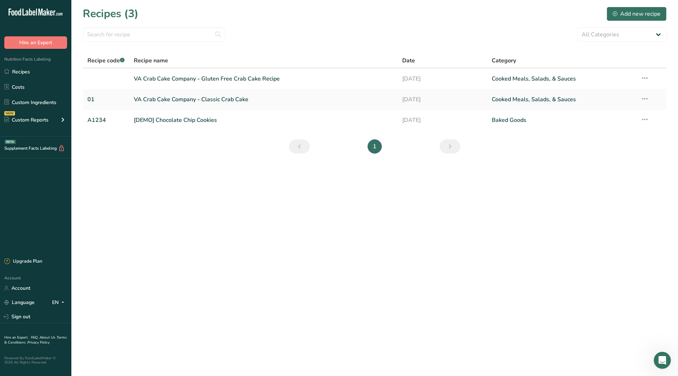
click at [187, 81] on link "VA Crab Cake Company - Gluten Free Crab Cake Recipe" at bounding box center [264, 78] width 260 height 15
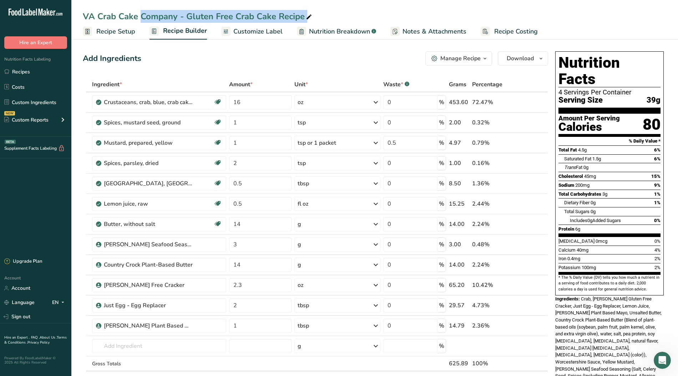
drag, startPoint x: 85, startPoint y: 16, endPoint x: 305, endPoint y: 10, distance: 220.2
click at [305, 10] on div "VA Crab Cake Company - Gluten Free Crab Cake Recipe" at bounding box center [198, 16] width 230 height 13
drag, startPoint x: 80, startPoint y: 16, endPoint x: 303, endPoint y: 12, distance: 223.4
click at [303, 12] on div "VA Crab Cake Company - Gluten Free Crab Cake Recipe" at bounding box center [374, 16] width 606 height 13
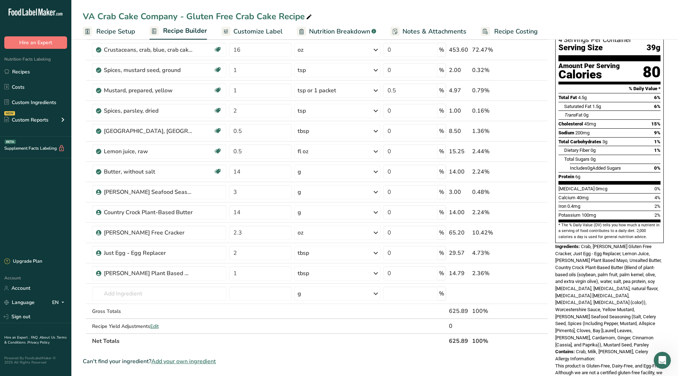
scroll to position [95, 0]
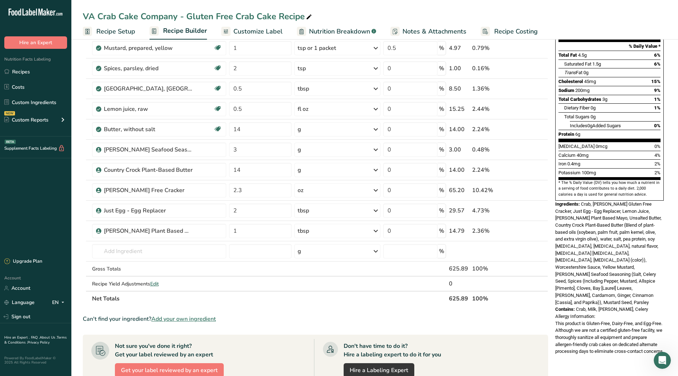
click at [154, 282] on span "Edit" at bounding box center [154, 284] width 9 height 7
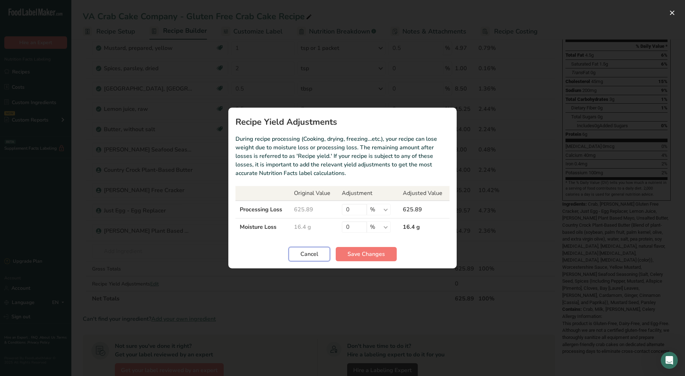
click at [307, 254] on span "Cancel" at bounding box center [309, 254] width 18 height 9
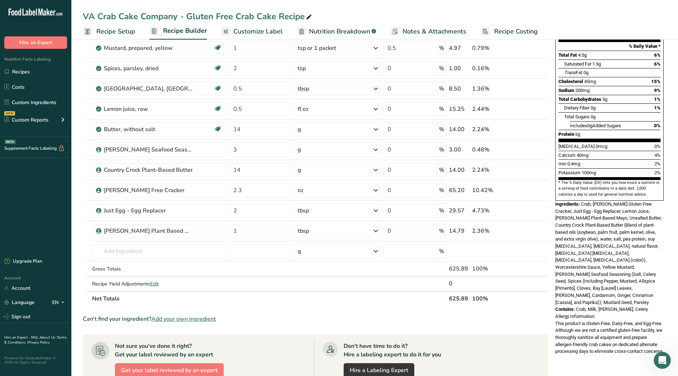
click at [116, 29] on span "Recipe Setup" at bounding box center [115, 32] width 39 height 10
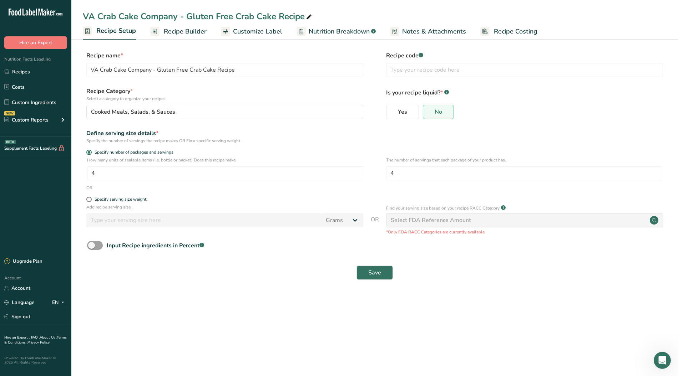
click at [113, 32] on span "Recipe Setup" at bounding box center [116, 31] width 40 height 10
click at [181, 31] on span "Recipe Builder" at bounding box center [185, 32] width 43 height 10
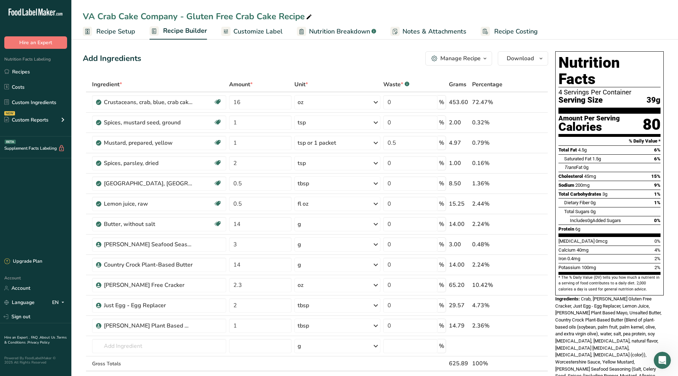
click at [611, 19] on div "VA Crab Cake Company - Gluten Free Crab Cake Recipe" at bounding box center [374, 16] width 606 height 13
click at [18, 71] on link "Recipes" at bounding box center [35, 72] width 71 height 14
